Goal: Check status

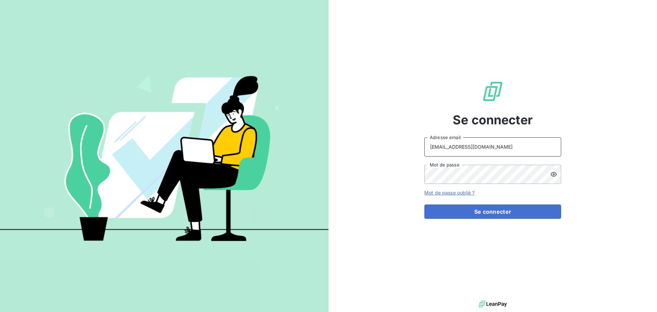
click at [499, 145] on input "[EMAIL_ADDRESS][DOMAIN_NAME]" at bounding box center [492, 146] width 137 height 19
type input "[EMAIL_ADDRESS][DOMAIN_NAME]"
click at [495, 214] on button "Se connecter" at bounding box center [492, 211] width 137 height 14
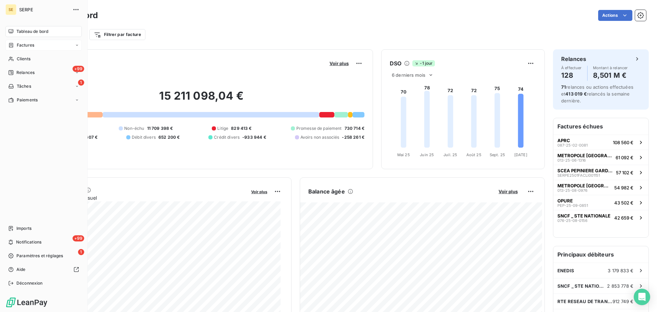
click at [31, 47] on span "Factures" at bounding box center [25, 45] width 17 height 6
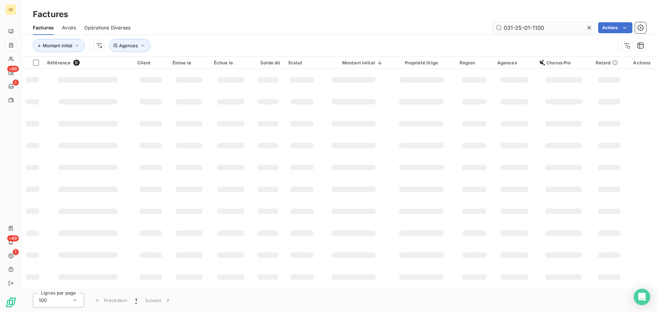
type input "031-25-01-1100"
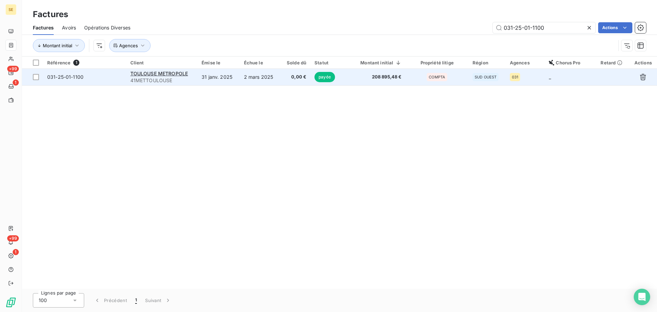
click at [394, 78] on span "208 895,48 €" at bounding box center [374, 77] width 54 height 7
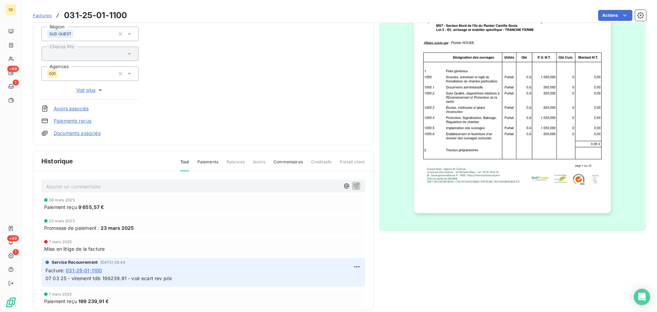
scroll to position [120, 0]
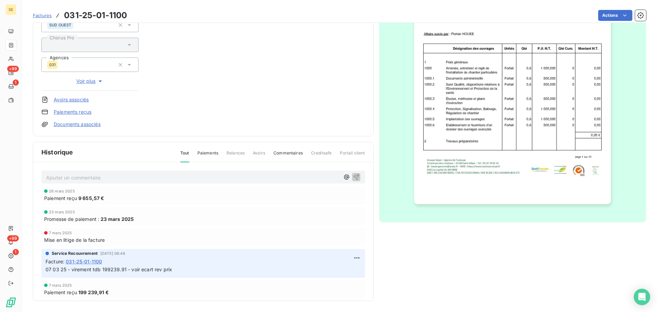
click at [169, 269] on span "07 03 25 - virement tdb 199239.91 - voir ecart rev prix" at bounding box center [108, 269] width 127 height 6
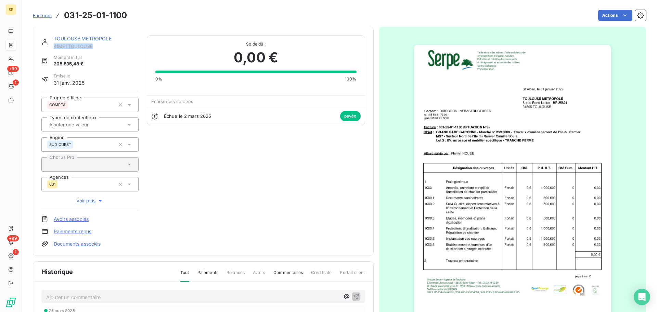
drag, startPoint x: 93, startPoint y: 48, endPoint x: 55, endPoint y: 49, distance: 37.6
click at [55, 49] on span "41METTOULOUSE" at bounding box center [96, 45] width 85 height 5
copy span "41METTOULOUSE"
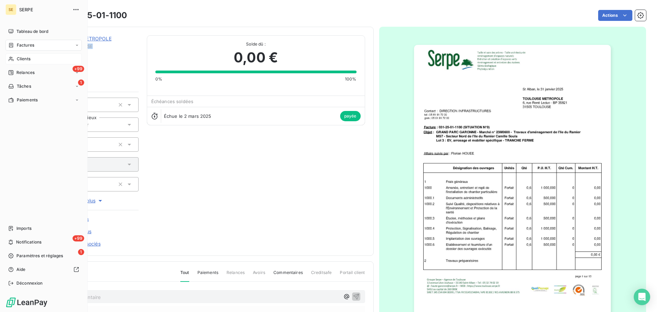
click at [18, 60] on span "Clients" at bounding box center [24, 59] width 14 height 6
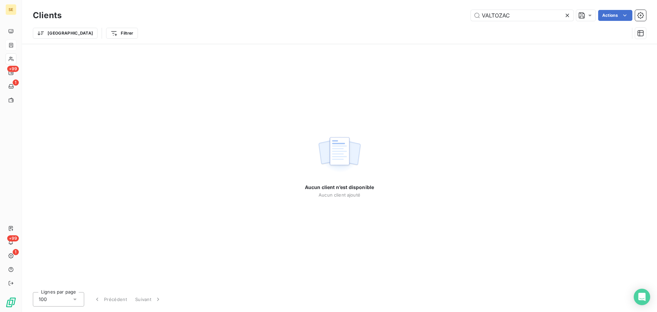
type input "VALTOZAC"
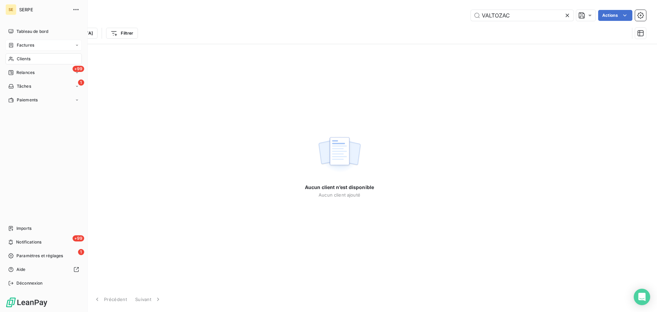
click at [28, 40] on div "Factures" at bounding box center [43, 45] width 76 height 11
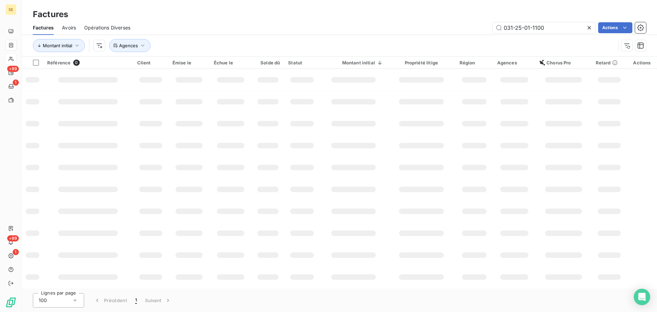
click at [588, 26] on icon at bounding box center [589, 27] width 7 height 7
click at [135, 45] on span "Agences" at bounding box center [128, 45] width 19 height 5
click at [244, 61] on div at bounding box center [243, 63] width 99 height 14
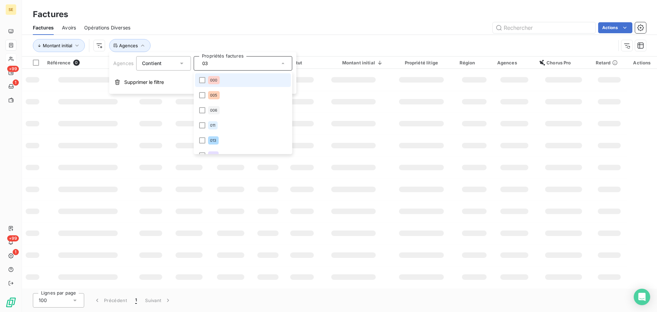
type input "033"
click at [291, 43] on div "Montant initial Agences : 033" at bounding box center [324, 45] width 583 height 13
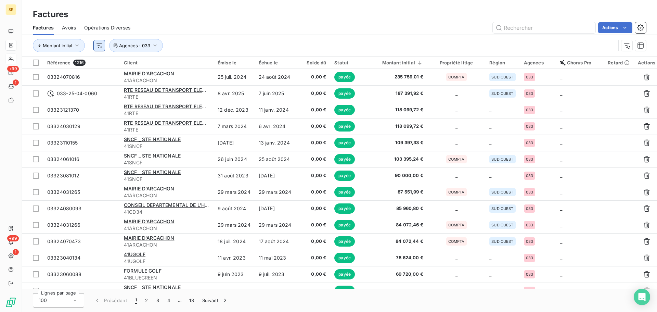
click at [97, 44] on html "SE +99 1 +99 1 Factures Factures Avoirs Opérations Diverses Actions Montant ini…" at bounding box center [328, 156] width 657 height 312
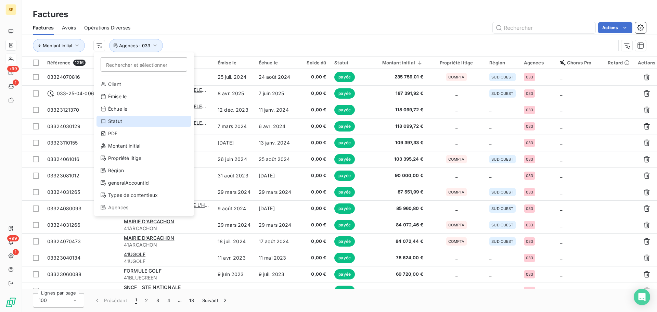
click at [126, 119] on div "Statut" at bounding box center [143, 121] width 95 height 11
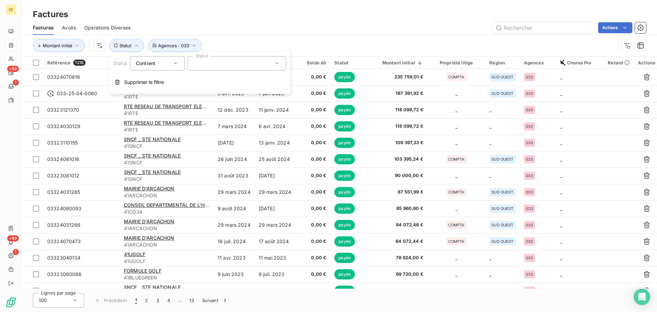
click at [224, 58] on div at bounding box center [236, 63] width 99 height 14
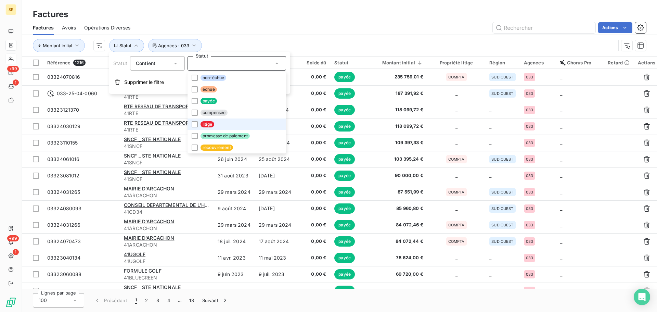
click at [222, 127] on li "litige" at bounding box center [236, 124] width 99 height 12
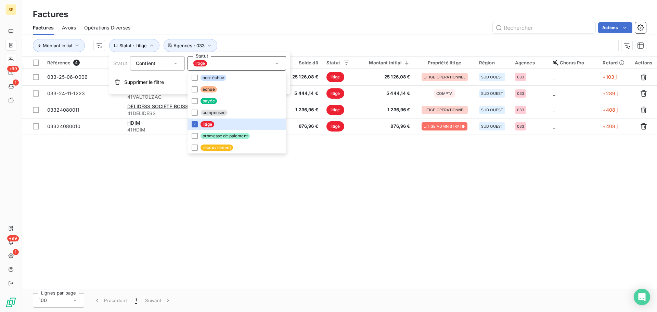
click at [343, 186] on div "Référence 4 Client Émise le Échue le Solde dû Statut Montant initial Propriété …" at bounding box center [339, 172] width 635 height 232
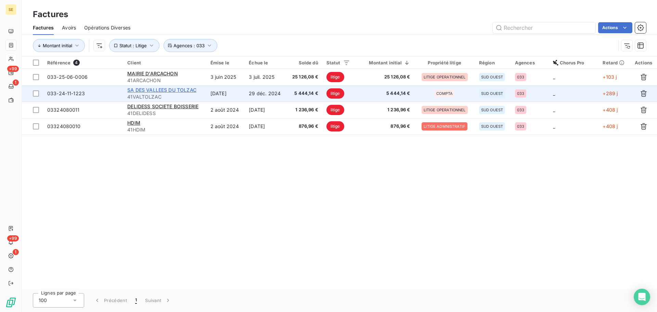
click at [194, 91] on span "SA DES VALLEES DU TOLZAC" at bounding box center [161, 90] width 69 height 6
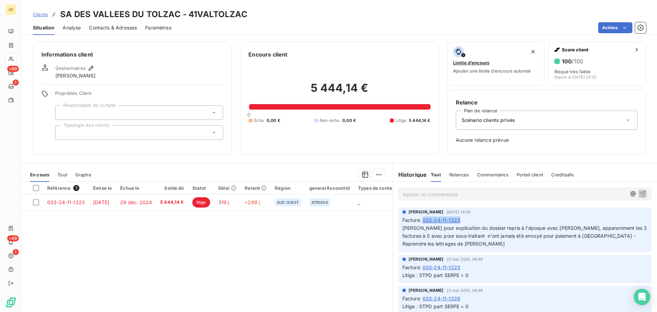
drag, startPoint x: 463, startPoint y: 223, endPoint x: 422, endPoint y: 221, distance: 41.1
click at [422, 221] on div "Facture : 033-24-11-1223" at bounding box center [524, 219] width 245 height 7
copy span "033-24-11-1223"
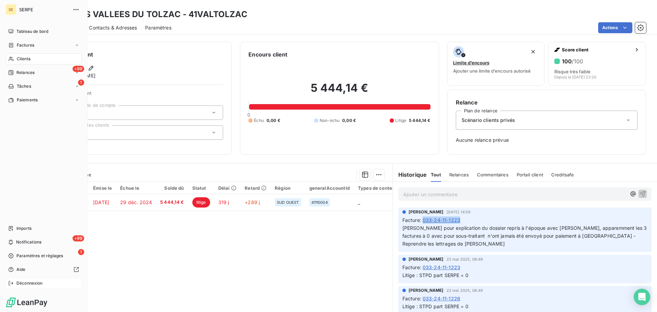
click at [32, 285] on span "Déconnexion" at bounding box center [29, 283] width 26 height 6
